Goal: Task Accomplishment & Management: Manage account settings

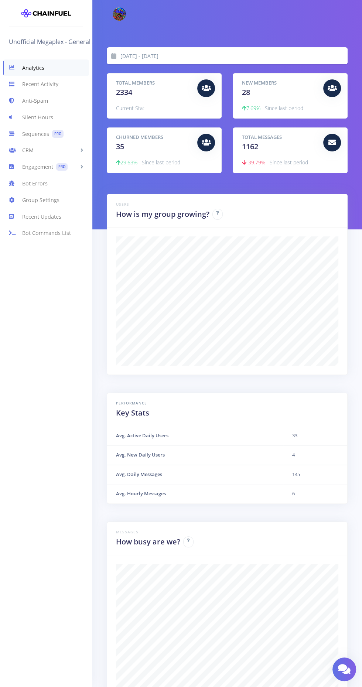
scroll to position [129, 222]
click at [31, 100] on link "Anti-Spam" at bounding box center [46, 101] width 92 height 17
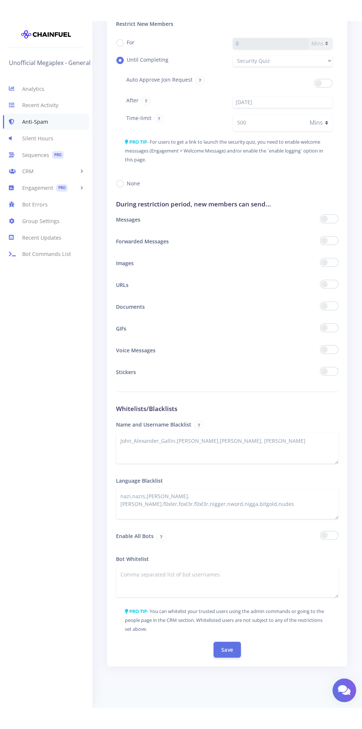
scroll to position [759, 0]
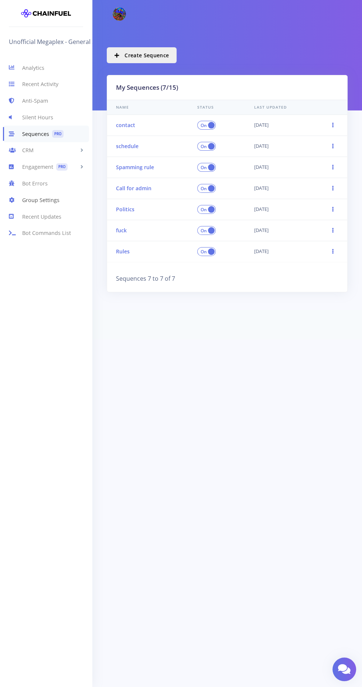
click at [30, 200] on link "Group Settings" at bounding box center [46, 200] width 92 height 17
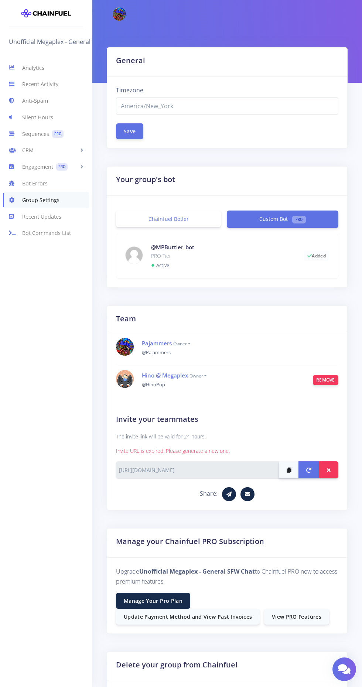
select select "America/New_York"
click at [209, 371] on h4 "Hino @ Megaplex owner Owner ✔ Admin" at bounding box center [222, 375] width 160 height 8
click at [202, 368] on li "Hino @ Megaplex owner Owner ✔ Admin @HinoPup Remove" at bounding box center [227, 380] width 222 height 32
click at [188, 339] on div "owner Owner ✔ Admin" at bounding box center [181, 343] width 17 height 8
click at [49, 389] on div "Analytics Recent Activity Anti-Spam Silent Hours Sequences PRO CRM People Karma…" at bounding box center [46, 364] width 92 height 633
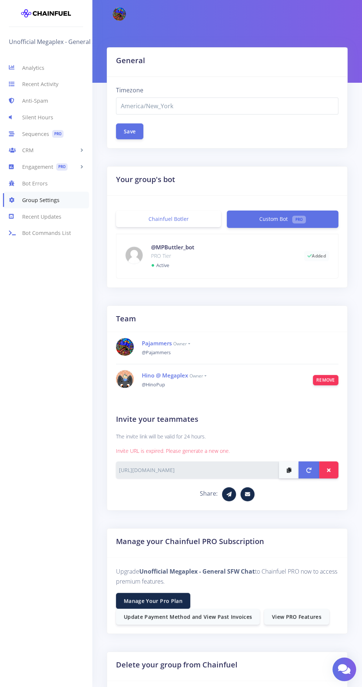
click at [181, 342] on small "owner" at bounding box center [181, 344] width 17 height 6
click at [47, 398] on div "Analytics Recent Activity Anti-Spam Silent Hours Sequences PRO CRM People Karma…" at bounding box center [46, 364] width 92 height 633
click at [29, 99] on link "Anti-Spam" at bounding box center [46, 101] width 92 height 17
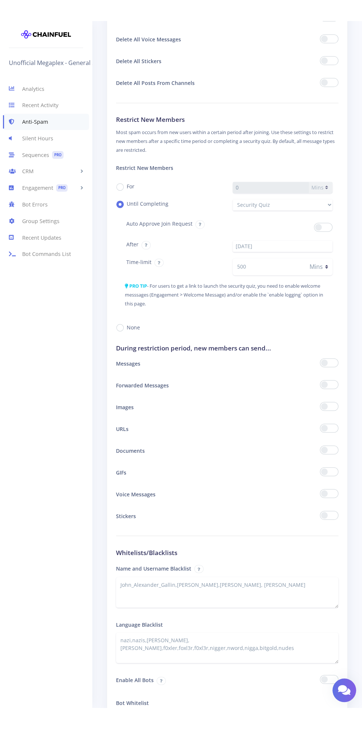
scroll to position [666, 0]
